Goal: Task Accomplishment & Management: Manage account settings

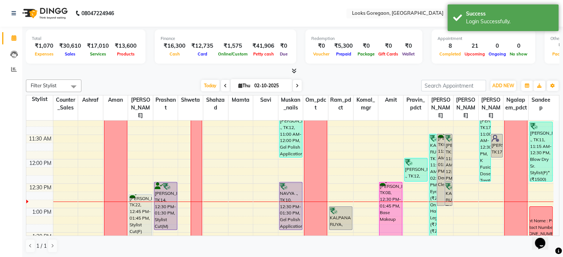
click at [559, 227] on div "9:00 AM 9:30 AM 10:00 AM 10:30 AM 11:00 AM 11:30 AM 12:00 PM 12:30 PM 1:00 PM 1…" at bounding box center [292, 179] width 533 height 116
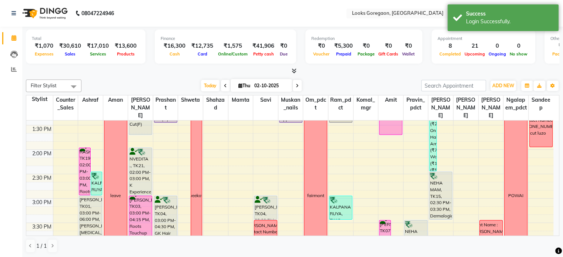
click at [559, 227] on div "9:00 AM 9:30 AM 10:00 AM 10:30 AM 11:00 AM 11:30 AM 12:00 PM 12:30 PM 1:00 PM 1…" at bounding box center [292, 179] width 533 height 116
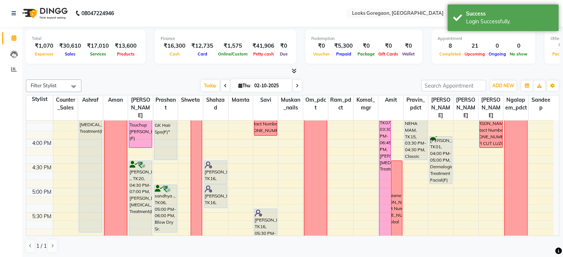
click at [559, 227] on div "9:00 AM 9:30 AM 10:00 AM 10:30 AM 11:00 AM 11:30 AM 12:00 PM 12:30 PM 1:00 PM 1…" at bounding box center [292, 179] width 533 height 116
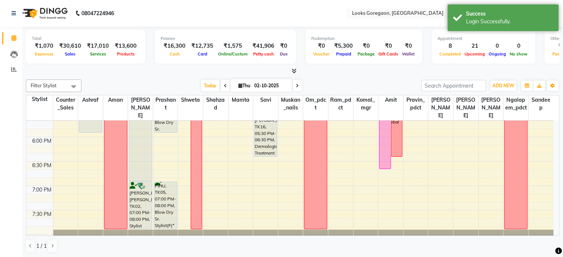
scroll to position [431, 0]
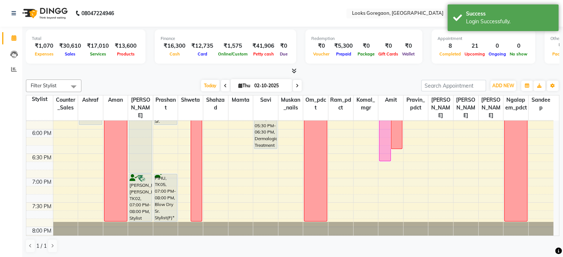
click at [559, 227] on div "9:00 AM 9:30 AM 10:00 AM 10:30 AM 11:00 AM 11:30 AM 12:00 PM 12:30 PM 1:00 PM 1…" at bounding box center [292, 179] width 533 height 116
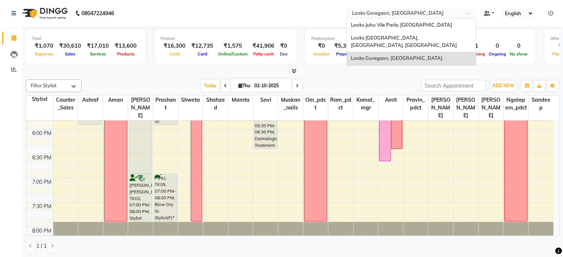
click at [416, 13] on input "text" at bounding box center [403, 13] width 107 height 7
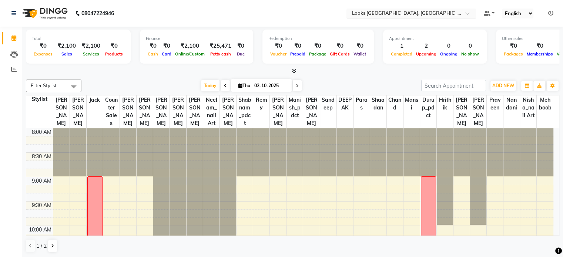
click at [418, 14] on input "text" at bounding box center [403, 13] width 107 height 7
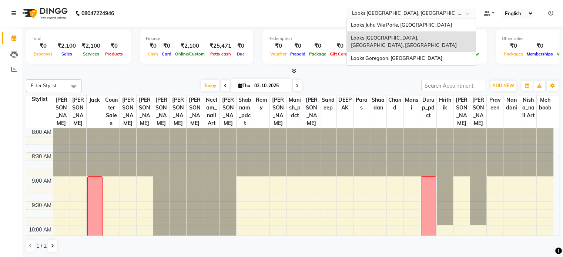
click at [404, 37] on span "Looks [GEOGRAPHIC_DATA], [GEOGRAPHIC_DATA], [GEOGRAPHIC_DATA]" at bounding box center [404, 41] width 106 height 13
click at [417, 13] on input "text" at bounding box center [403, 13] width 107 height 7
click at [411, 25] on span "Looks Juhu Vile Parle, [GEOGRAPHIC_DATA]" at bounding box center [401, 25] width 101 height 6
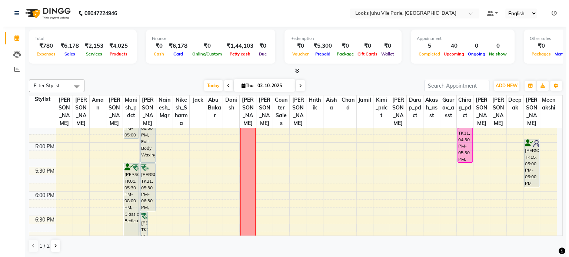
scroll to position [471, 0]
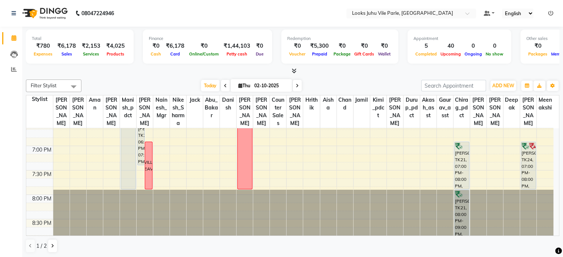
click at [552, 13] on icon at bounding box center [550, 13] width 5 height 5
